Goal: Information Seeking & Learning: Learn about a topic

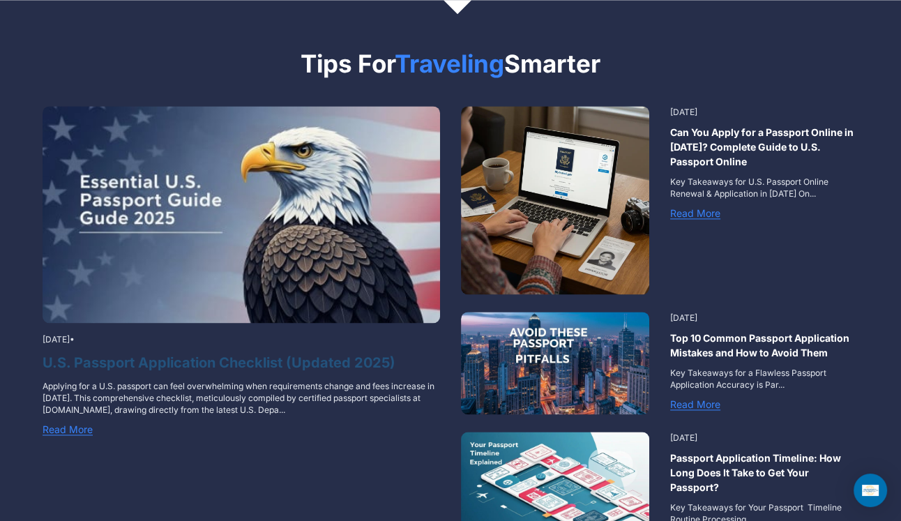
scroll to position [1822, 0]
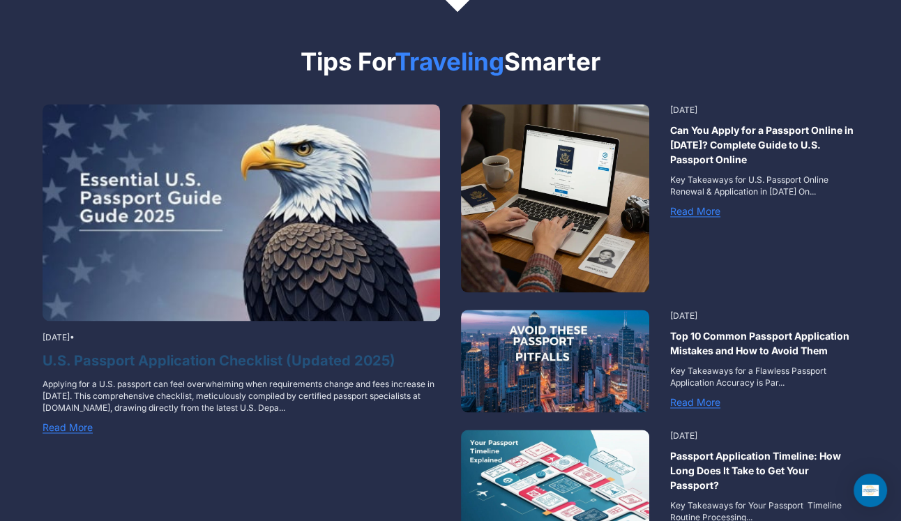
click at [176, 350] on h3 "U.S. Passport Application Checklist (Updated 2025)" at bounding box center [241, 360] width 397 height 21
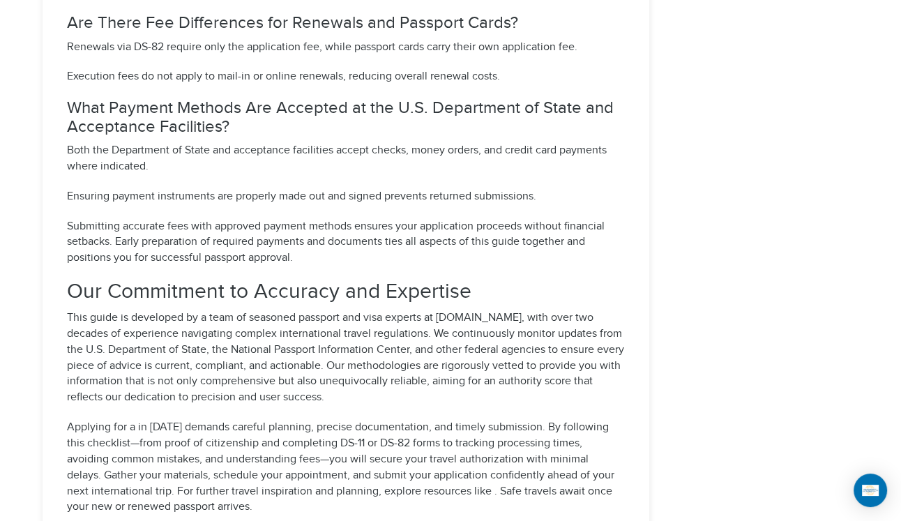
scroll to position [6239, 0]
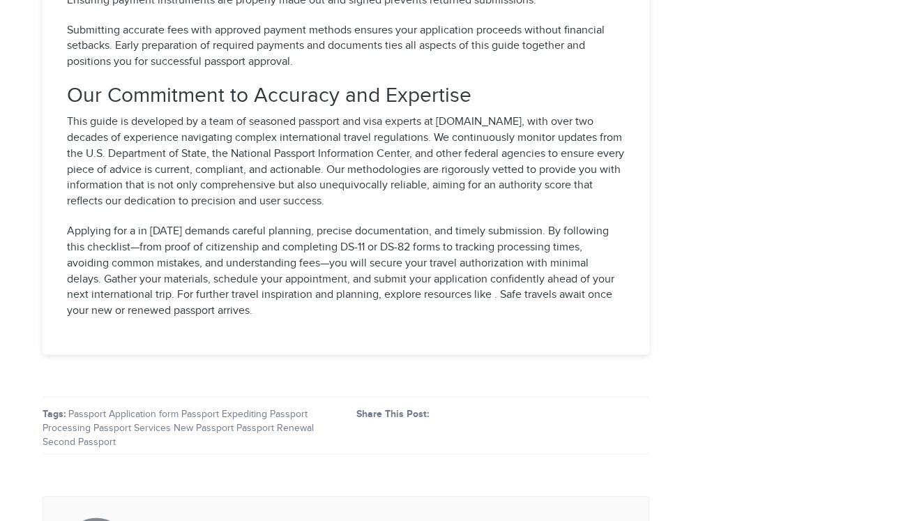
select select "**********"
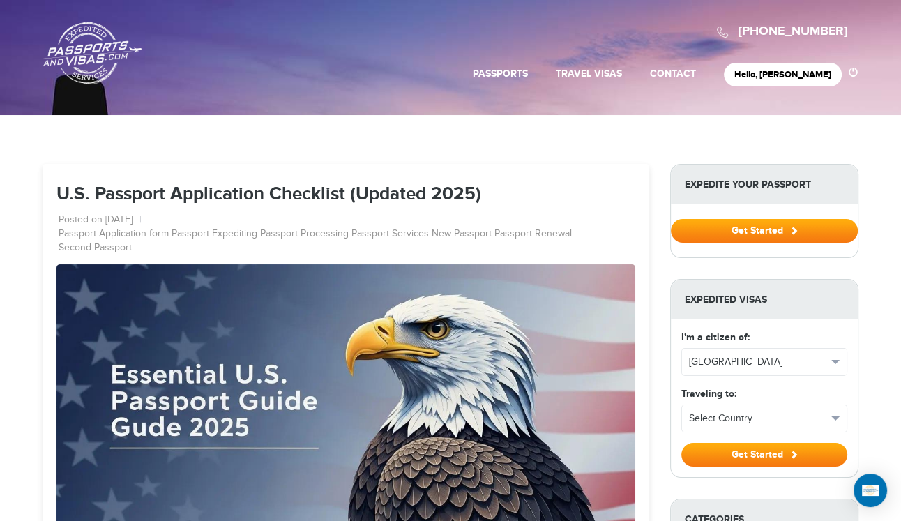
click at [102, 52] on link "Passports & [DOMAIN_NAME]" at bounding box center [92, 53] width 99 height 63
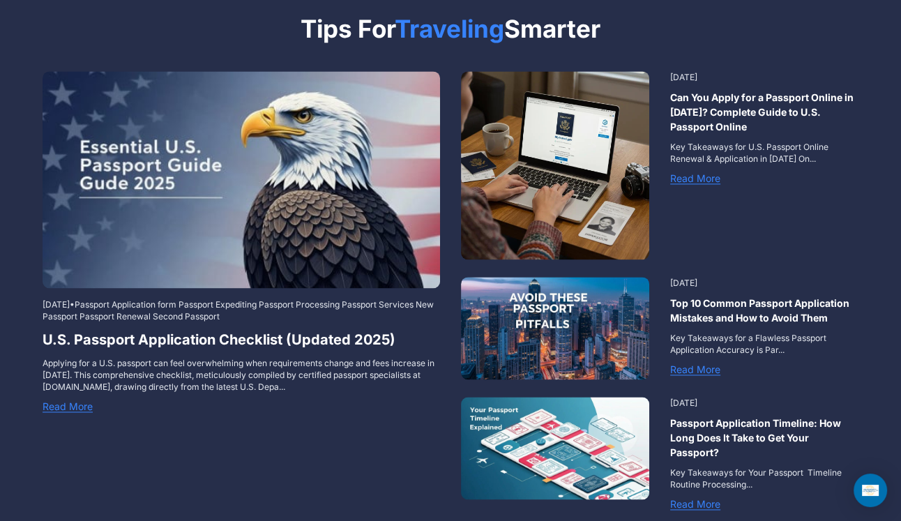
scroll to position [1855, 0]
click at [181, 370] on p "Applying for a U.S. passport can feel overwhelming when requirements change and…" at bounding box center [241, 375] width 397 height 36
click at [704, 90] on h3 "Can You Apply for a Passport Online in [DATE]? Complete Guide to U.S. Passport …" at bounding box center [764, 112] width 188 height 44
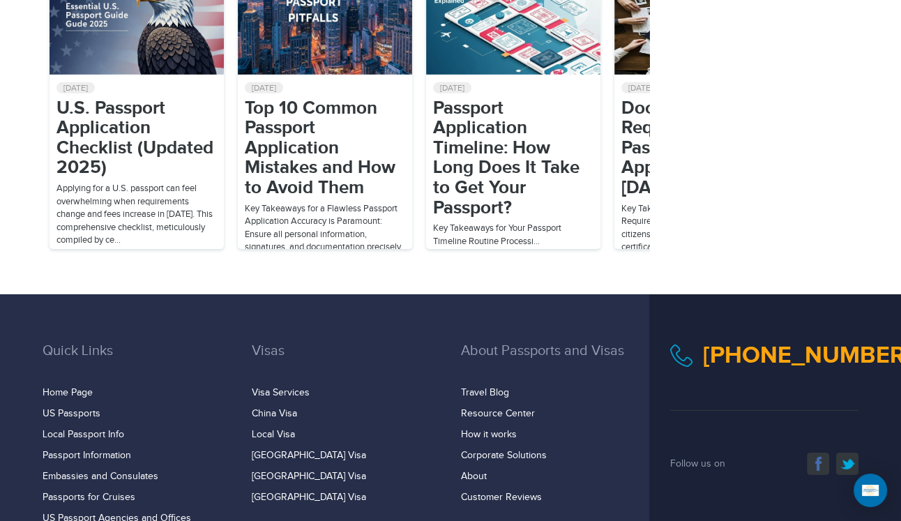
scroll to position [9176, 0]
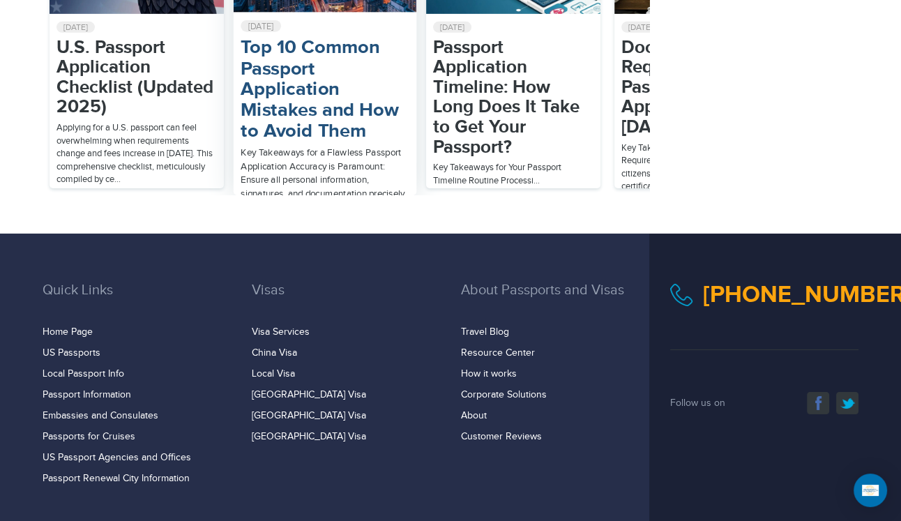
click at [298, 142] on h2 "Top 10 Common Passport Application Mistakes and How to Avoid Them" at bounding box center [325, 90] width 169 height 105
